Goal: Check status

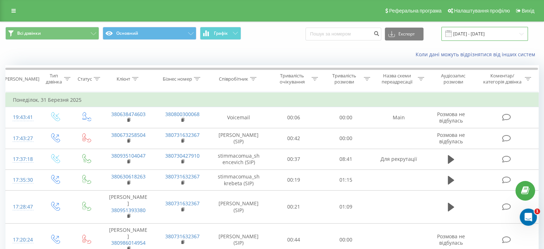
click at [498, 33] on input "[DATE] - [DATE]" at bounding box center [485, 34] width 87 height 14
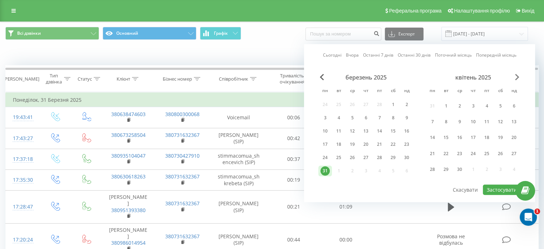
click at [518, 77] on span "Next Month" at bounding box center [517, 77] width 4 height 6
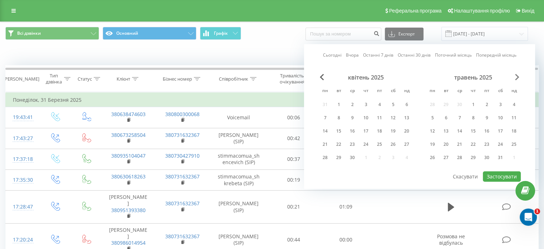
click at [518, 77] on span "Next Month" at bounding box center [517, 77] width 4 height 6
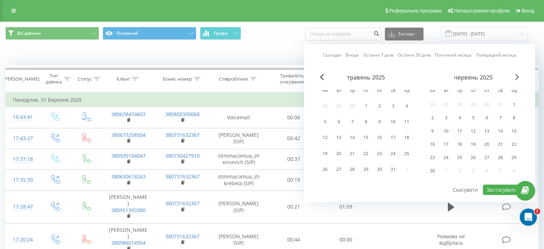
click at [518, 77] on span "Next Month" at bounding box center [517, 77] width 4 height 6
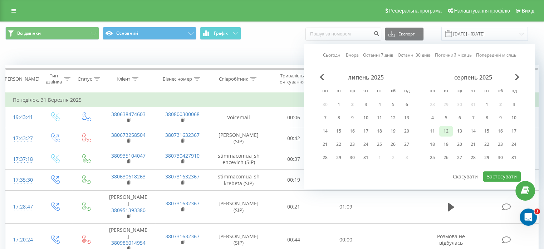
click at [450, 130] on div "12" at bounding box center [446, 130] width 9 height 9
click at [460, 133] on div "13" at bounding box center [459, 130] width 9 height 9
click at [475, 130] on div "14" at bounding box center [473, 130] width 9 height 9
drag, startPoint x: 444, startPoint y: 133, endPoint x: 447, endPoint y: 134, distance: 3.7
click at [447, 133] on div "12" at bounding box center [446, 130] width 9 height 9
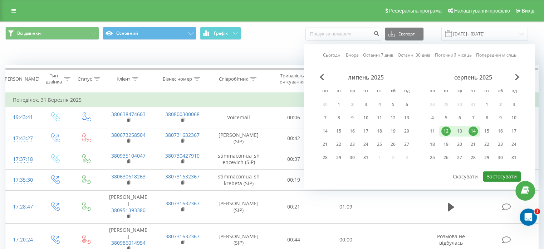
click at [492, 174] on button "Застосувати" at bounding box center [502, 176] width 38 height 10
type input "[DATE] - [DATE]"
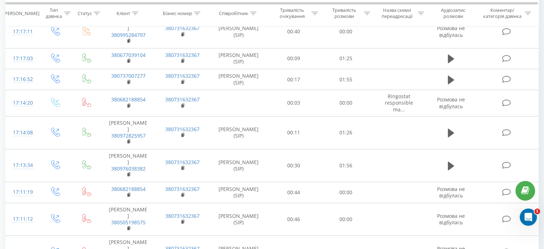
scroll to position [547, 0]
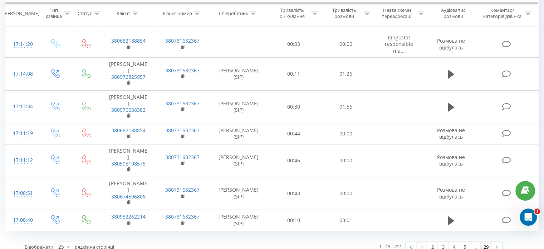
click at [487, 242] on link "29" at bounding box center [486, 247] width 11 height 10
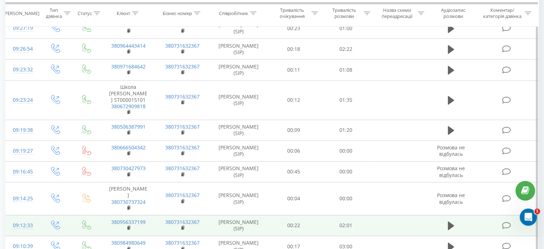
scroll to position [404, 0]
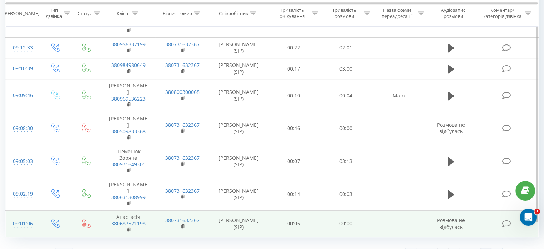
click at [452, 217] on span "Розмова не відбулась" at bounding box center [451, 223] width 28 height 13
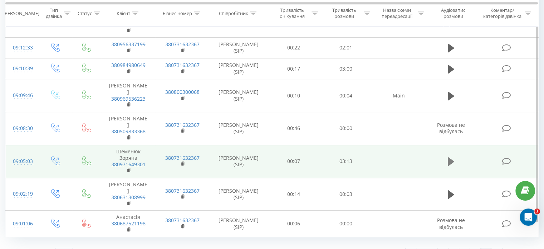
click at [455, 156] on button at bounding box center [451, 161] width 11 height 11
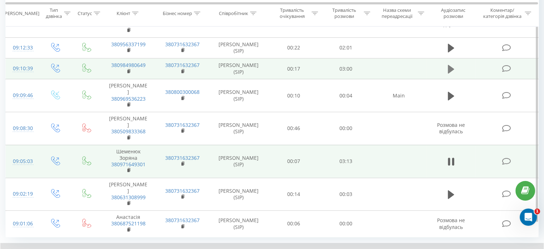
click at [448, 64] on icon at bounding box center [451, 68] width 6 height 9
